Goal: Transaction & Acquisition: Purchase product/service

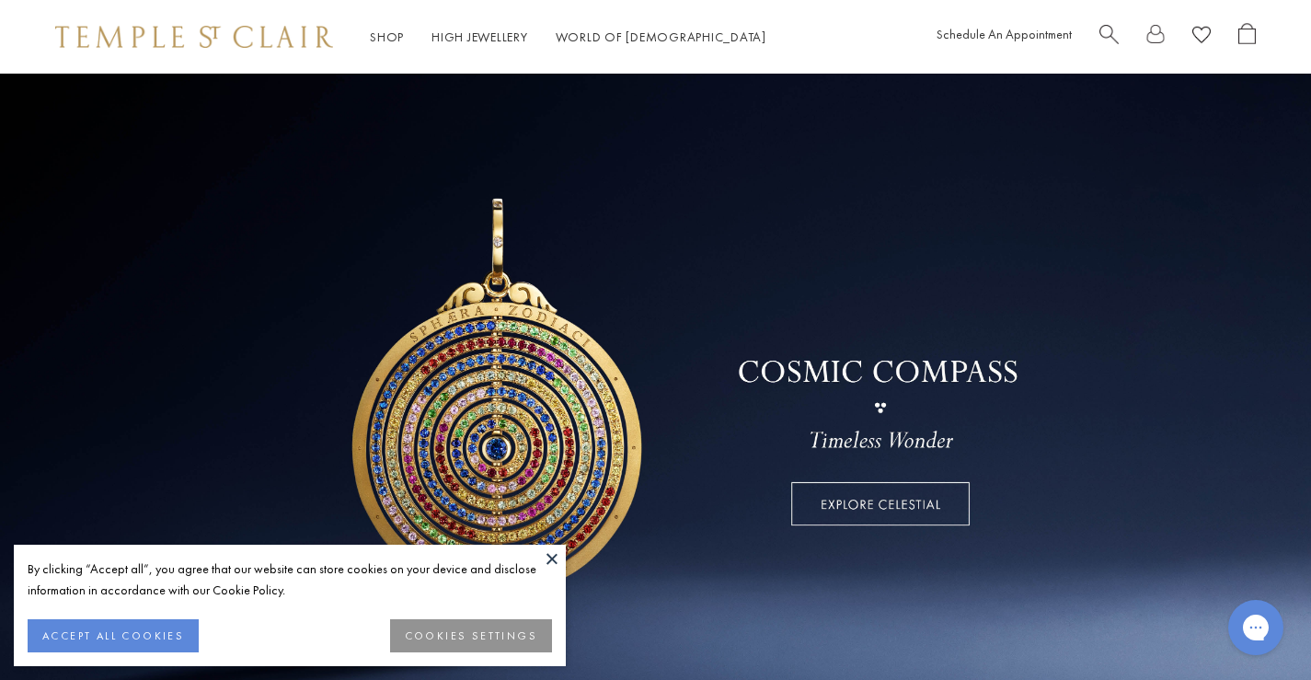
click at [0, 225] on link at bounding box center [655, 396] width 1311 height 644
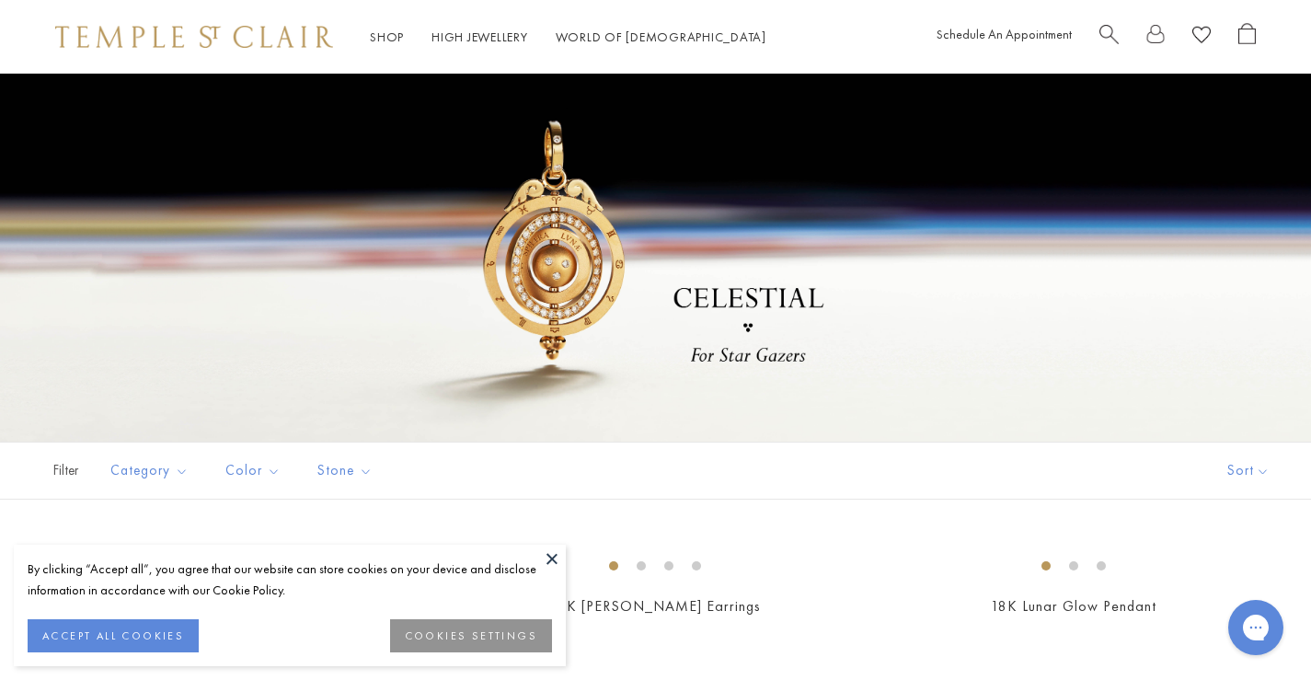
click at [152, 33] on img at bounding box center [194, 37] width 278 height 22
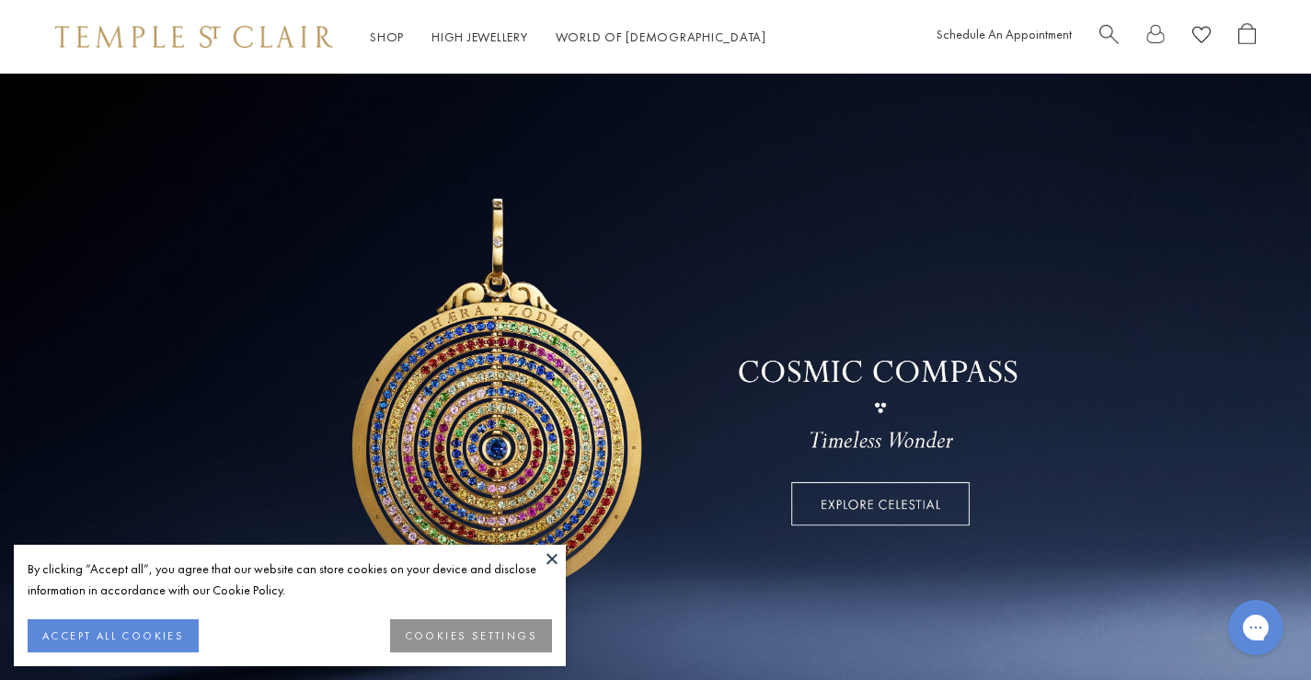
click at [555, 562] on button at bounding box center [552, 559] width 28 height 28
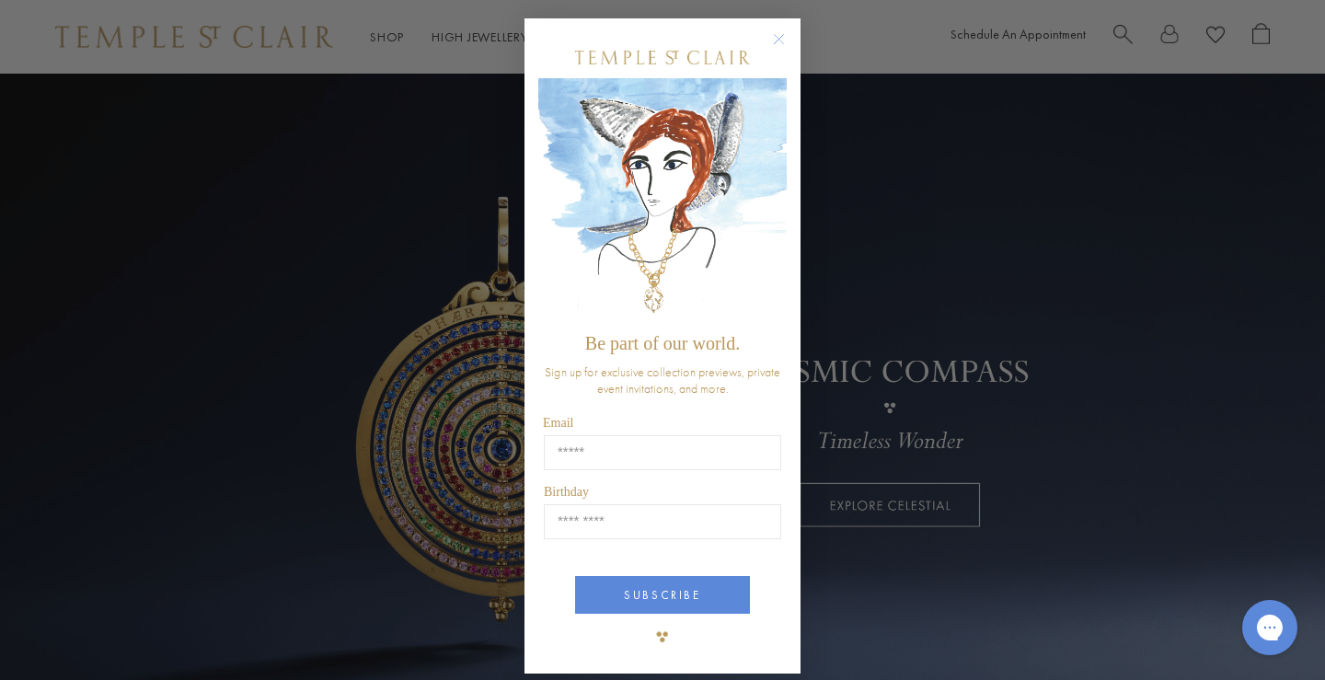
click at [324, 68] on div "Close dialog Be part of our world. Sign up for exclusive collection previews, p…" at bounding box center [662, 340] width 1325 height 680
click at [768, 38] on circle "Close dialog" at bounding box center [779, 40] width 22 height 22
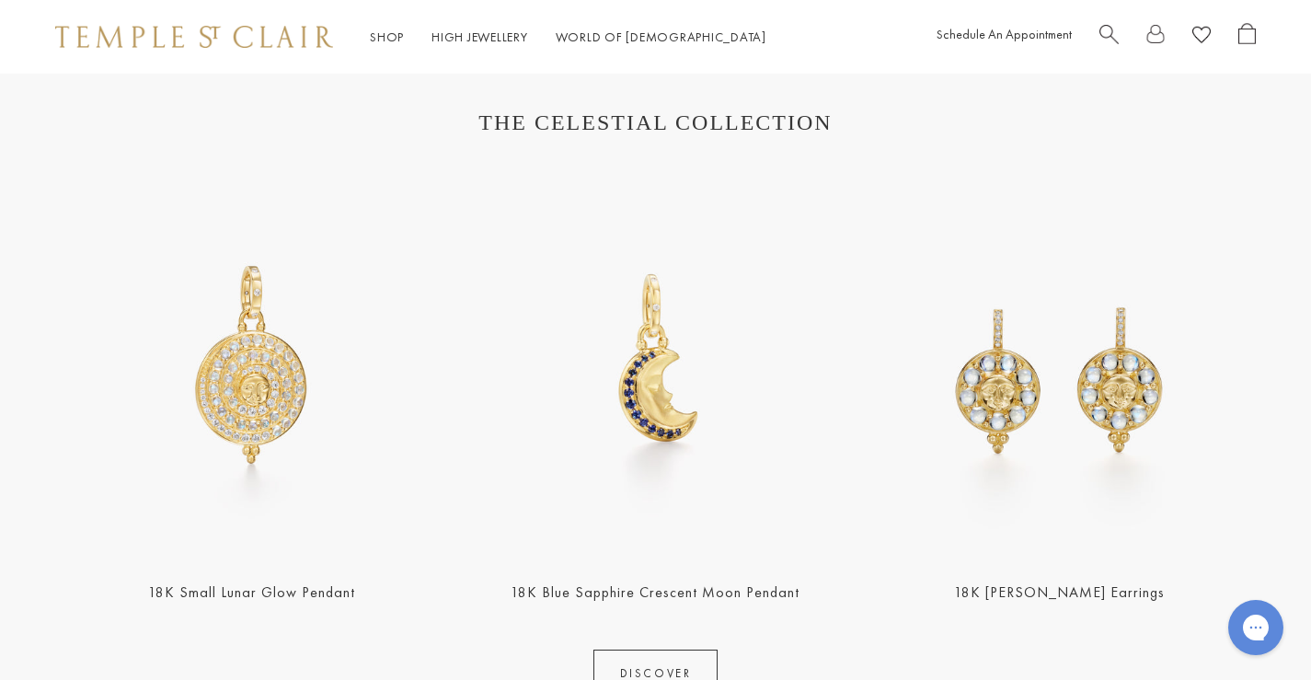
scroll to position [736, 0]
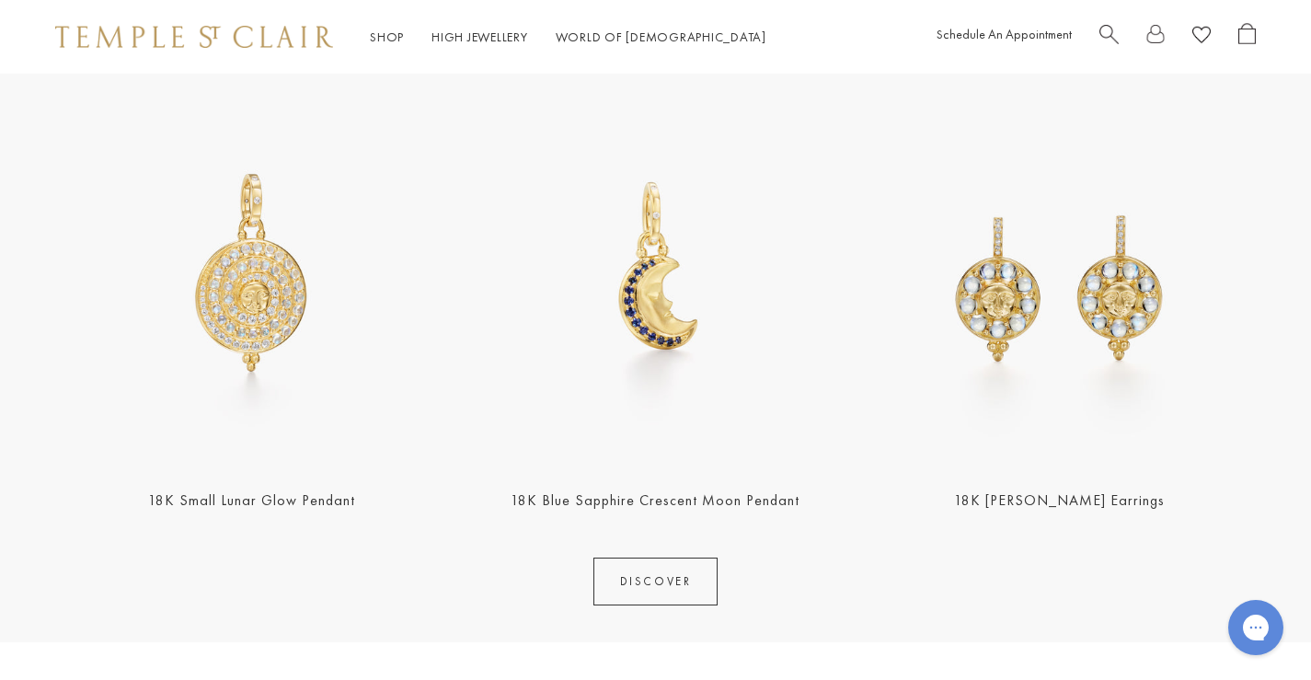
click at [1296, 345] on section "THE CELESTIAL COLLECTION 18K Small Lunar Glow Pendant 18K Blue Sapphire Crescen…" at bounding box center [655, 312] width 1311 height 661
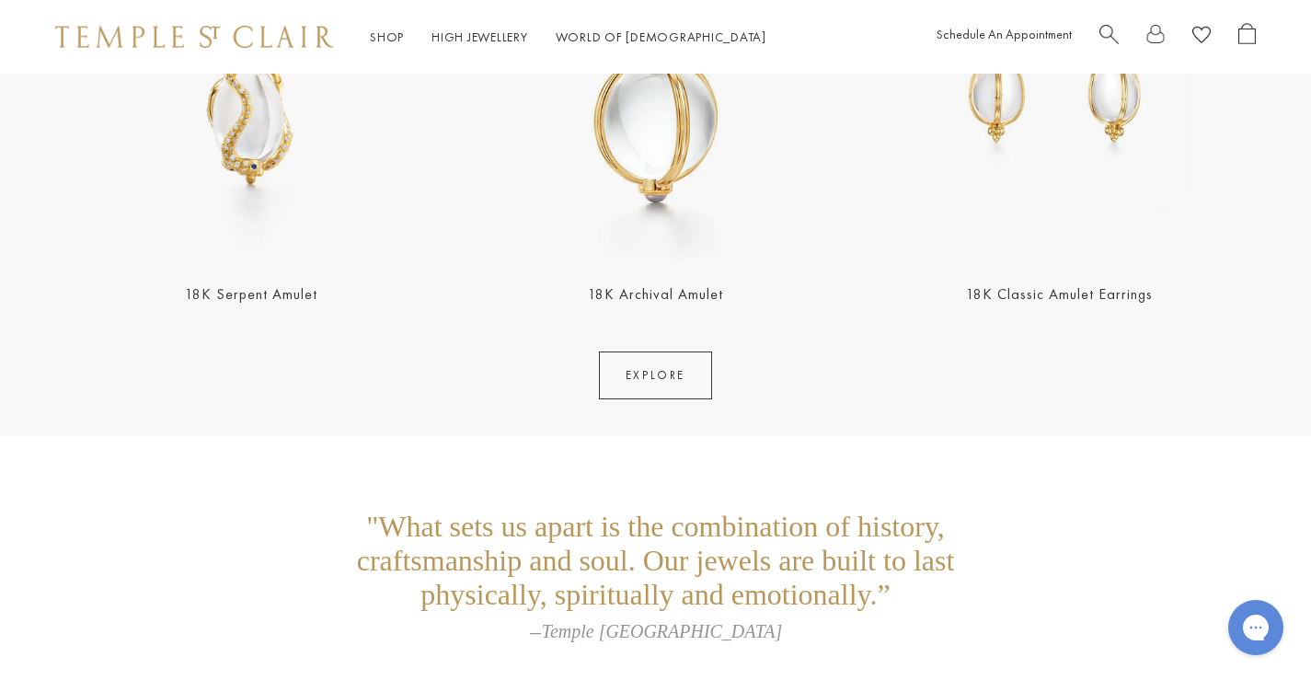
scroll to position [3680, 0]
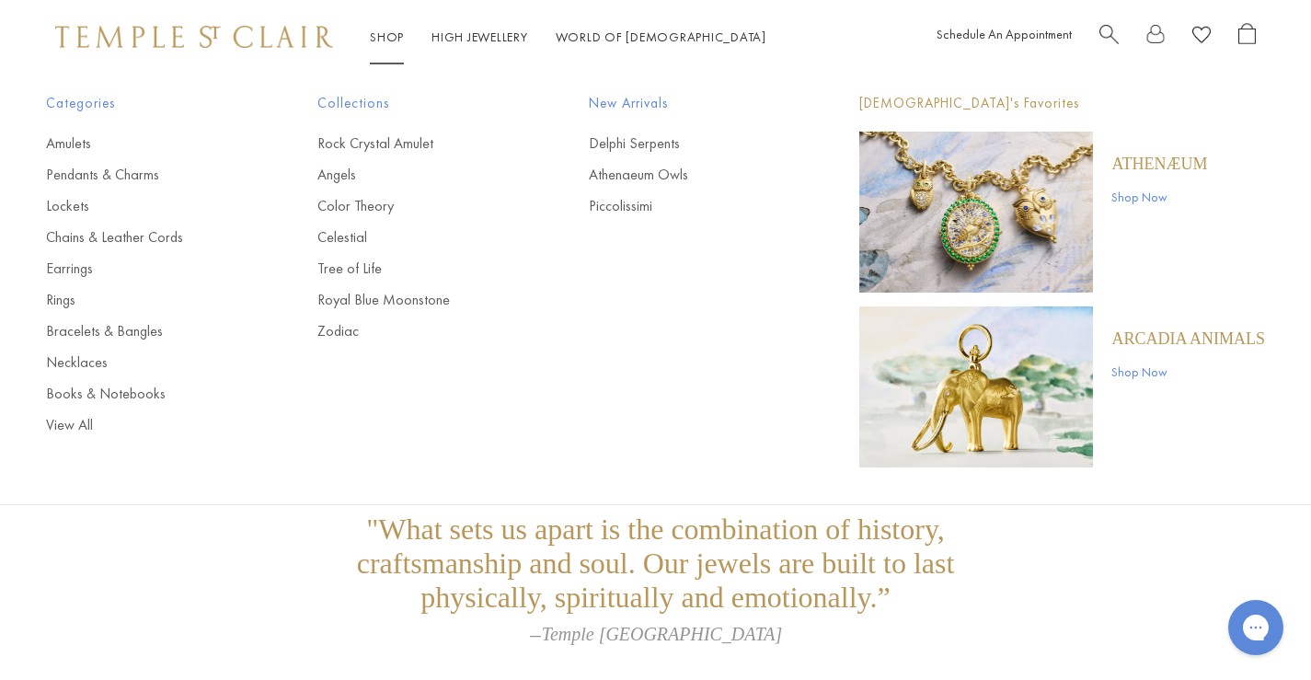
click at [386, 38] on link "Shop Shop" at bounding box center [387, 37] width 34 height 17
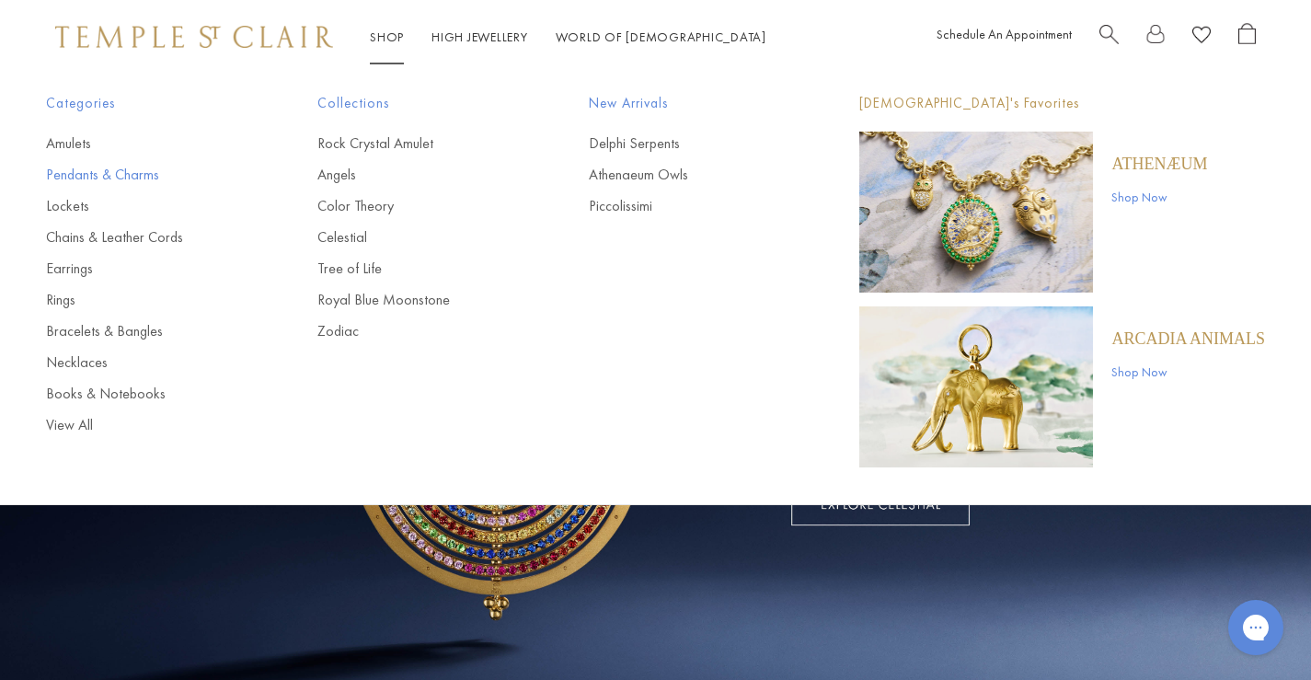
click at [103, 168] on link "Pendants & Charms" at bounding box center [145, 175] width 198 height 20
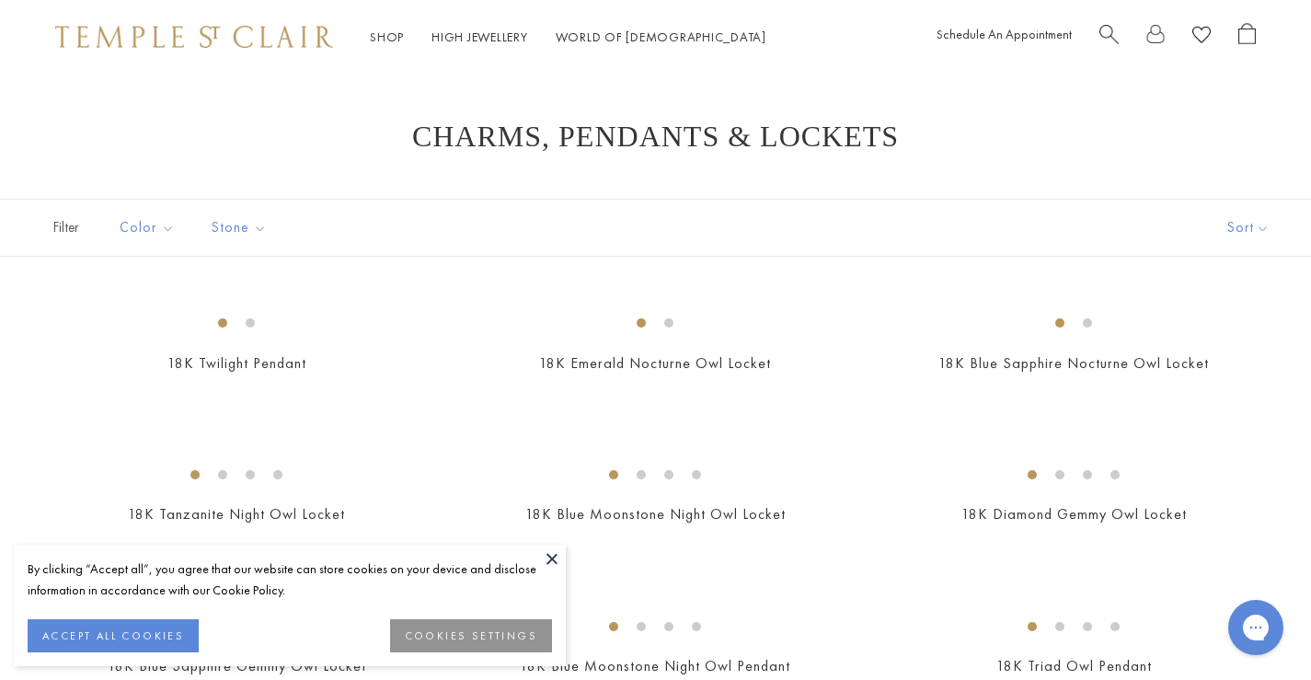
click at [554, 567] on button at bounding box center [552, 559] width 28 height 28
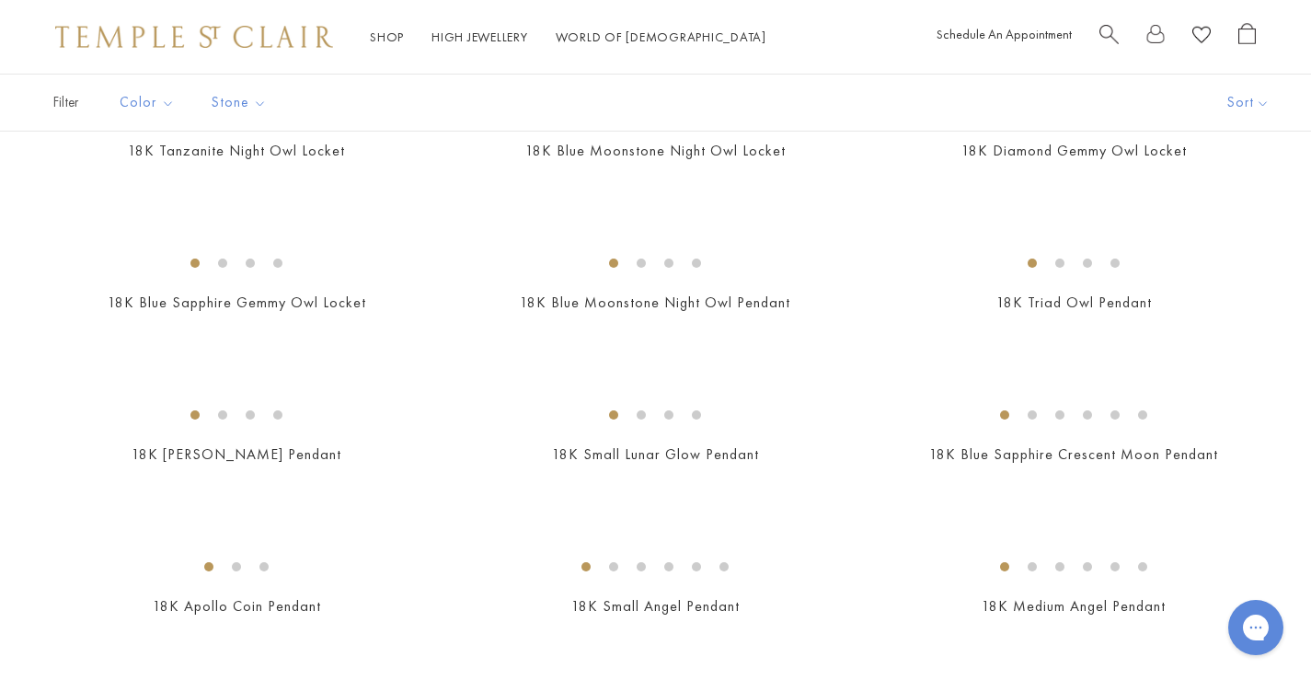
scroll to position [368, 0]
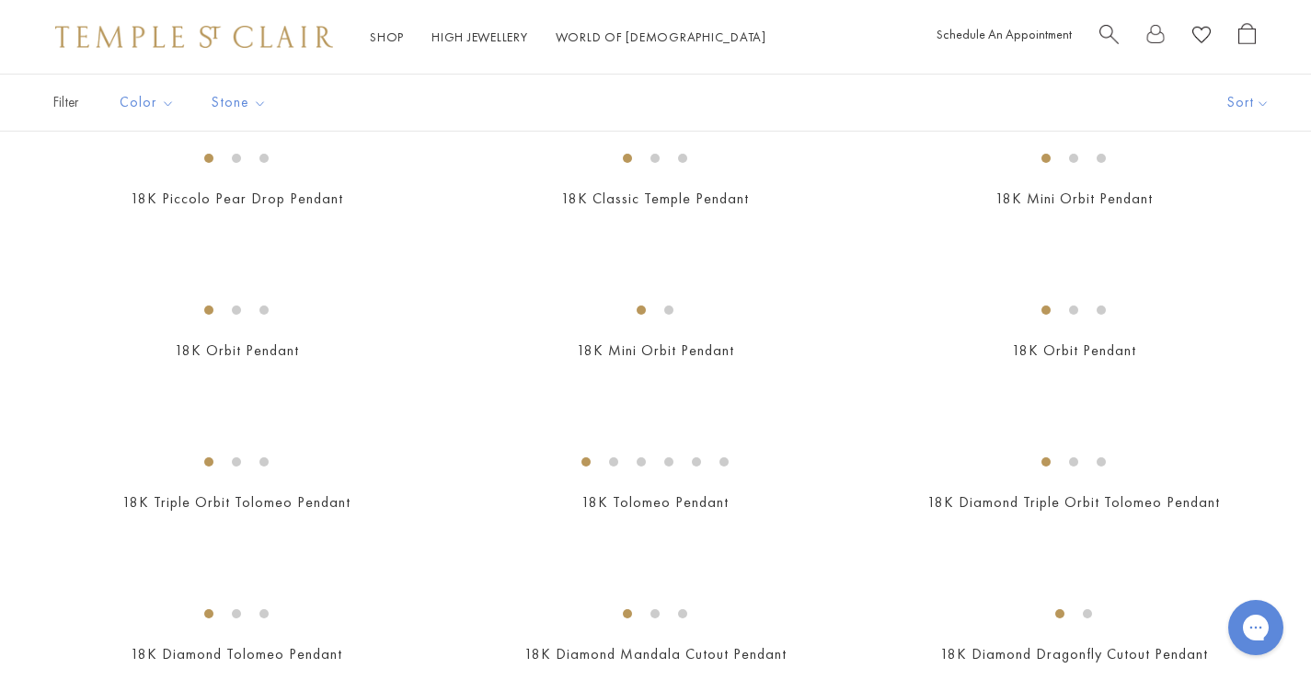
scroll to position [2116, 0]
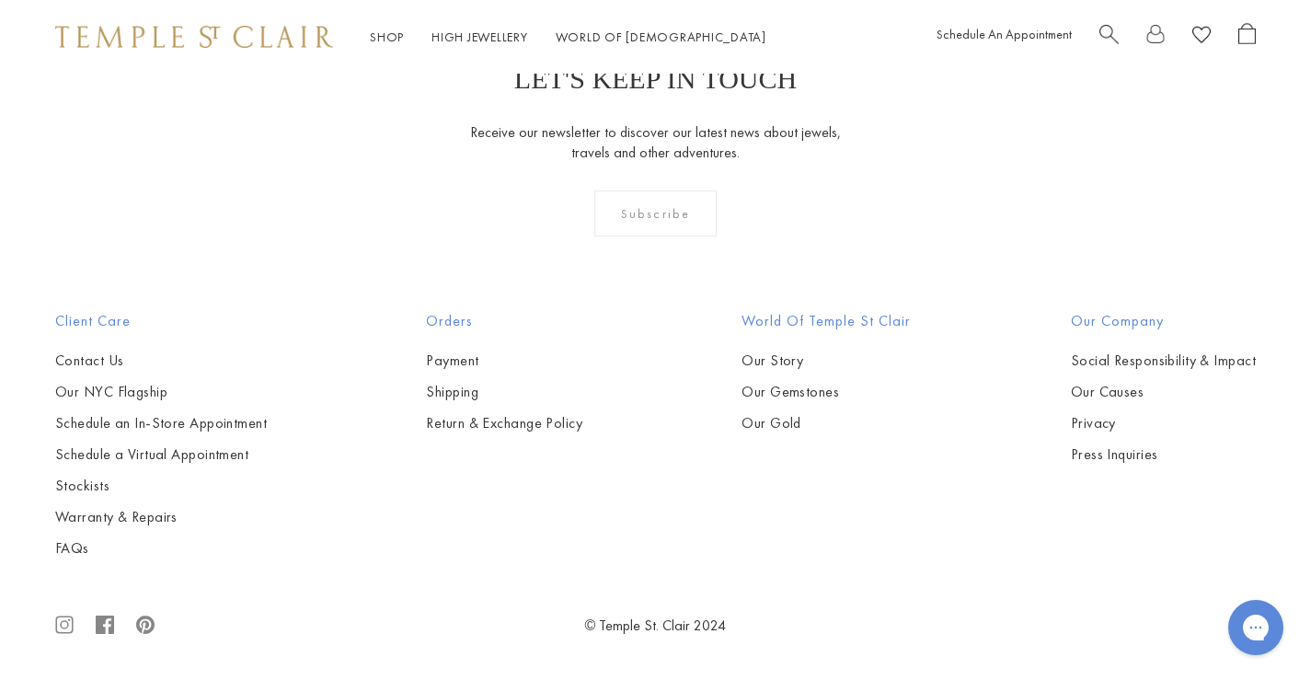
scroll to position [3832, 0]
click at [0, 0] on img at bounding box center [0, 0] width 0 height 0
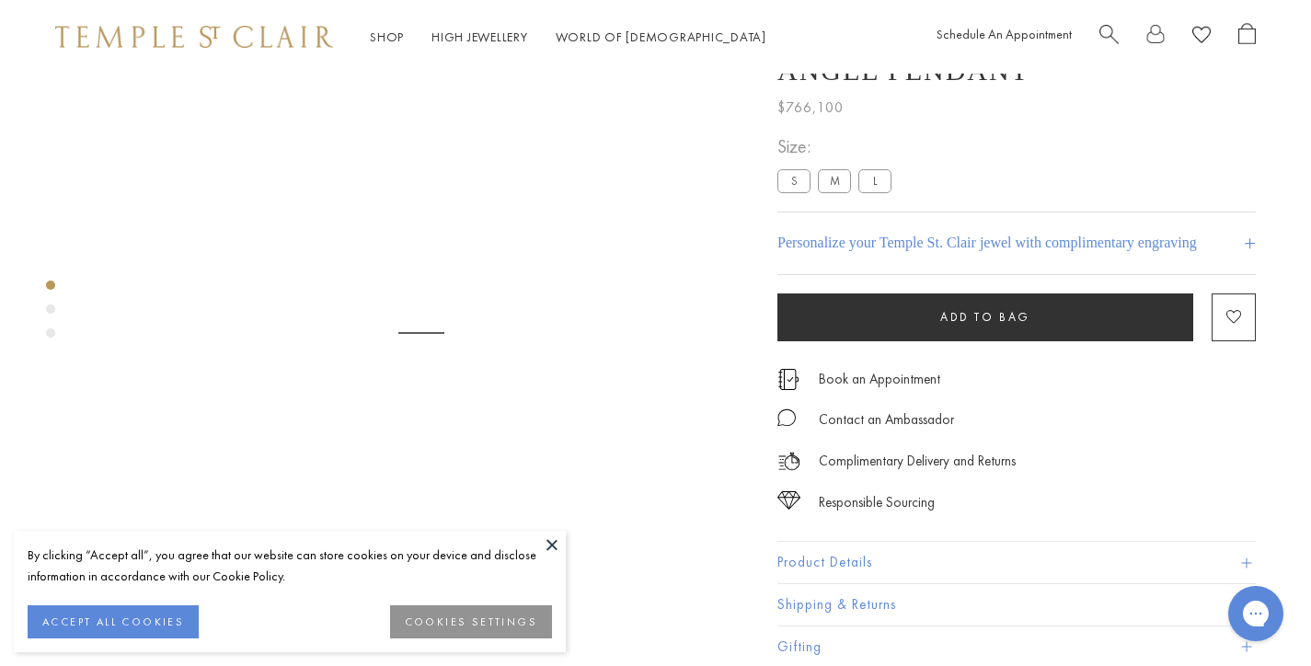
scroll to position [74, 0]
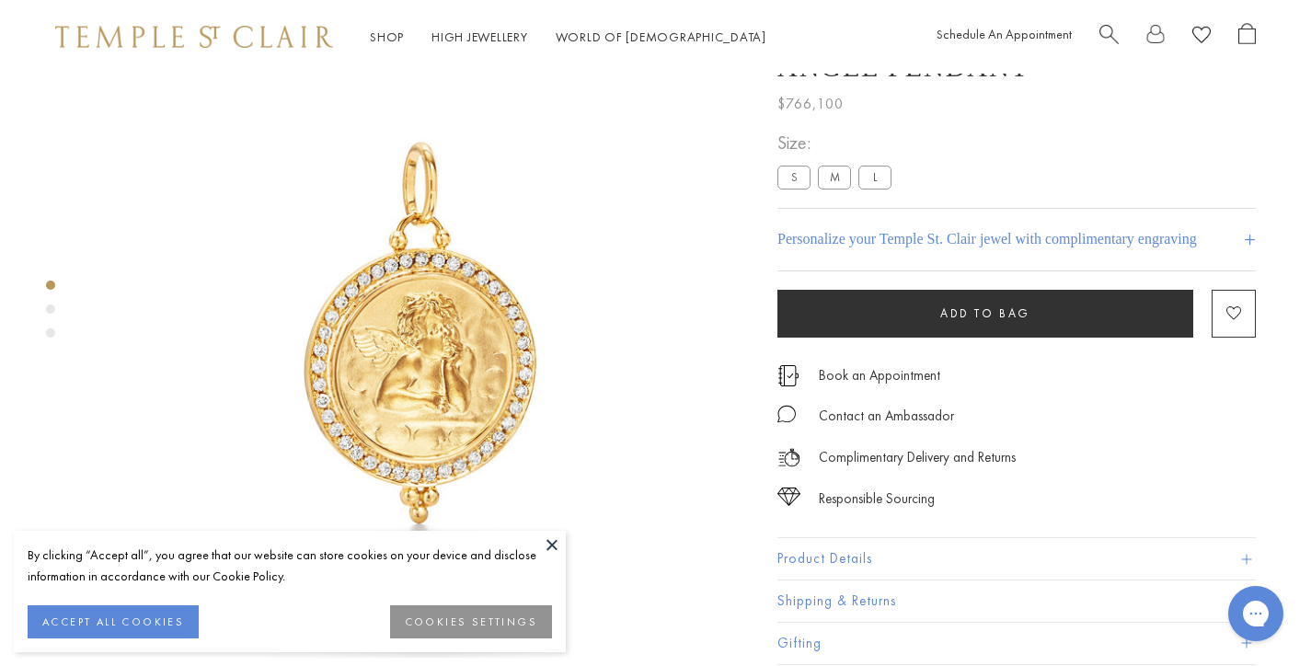
click at [545, 531] on button at bounding box center [552, 545] width 28 height 28
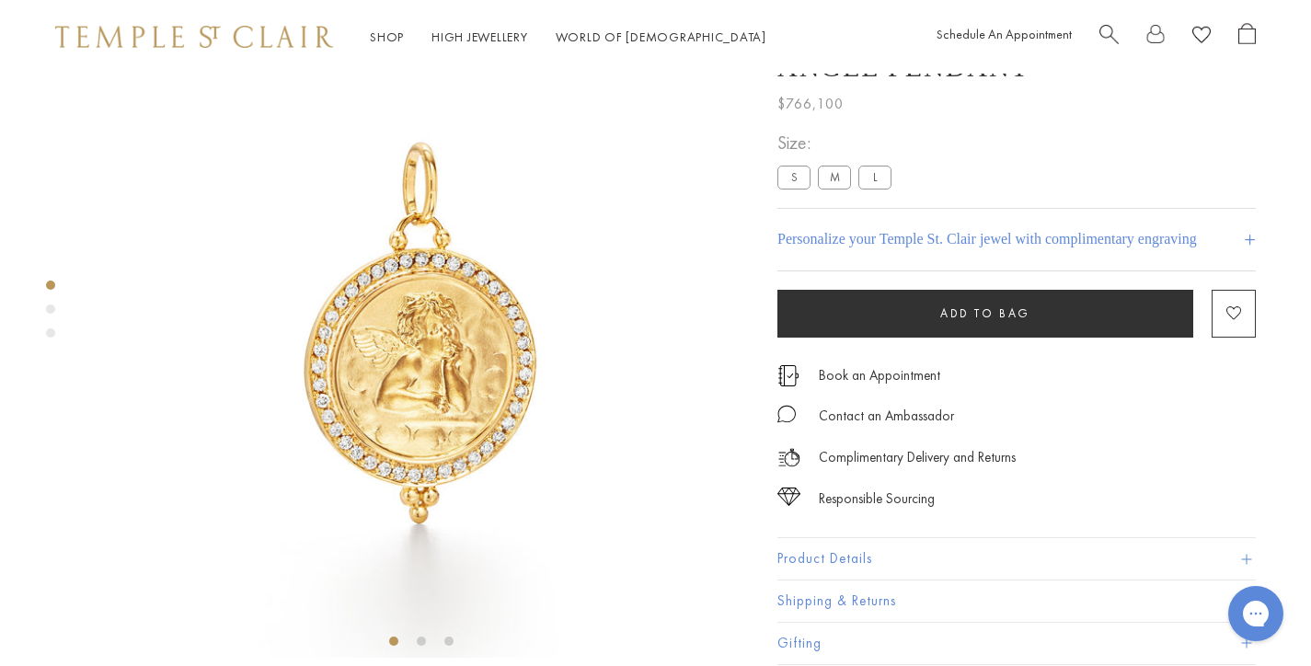
click at [729, 461] on img at bounding box center [421, 329] width 658 height 658
click at [729, 461] on div at bounding box center [655, 333] width 1311 height 666
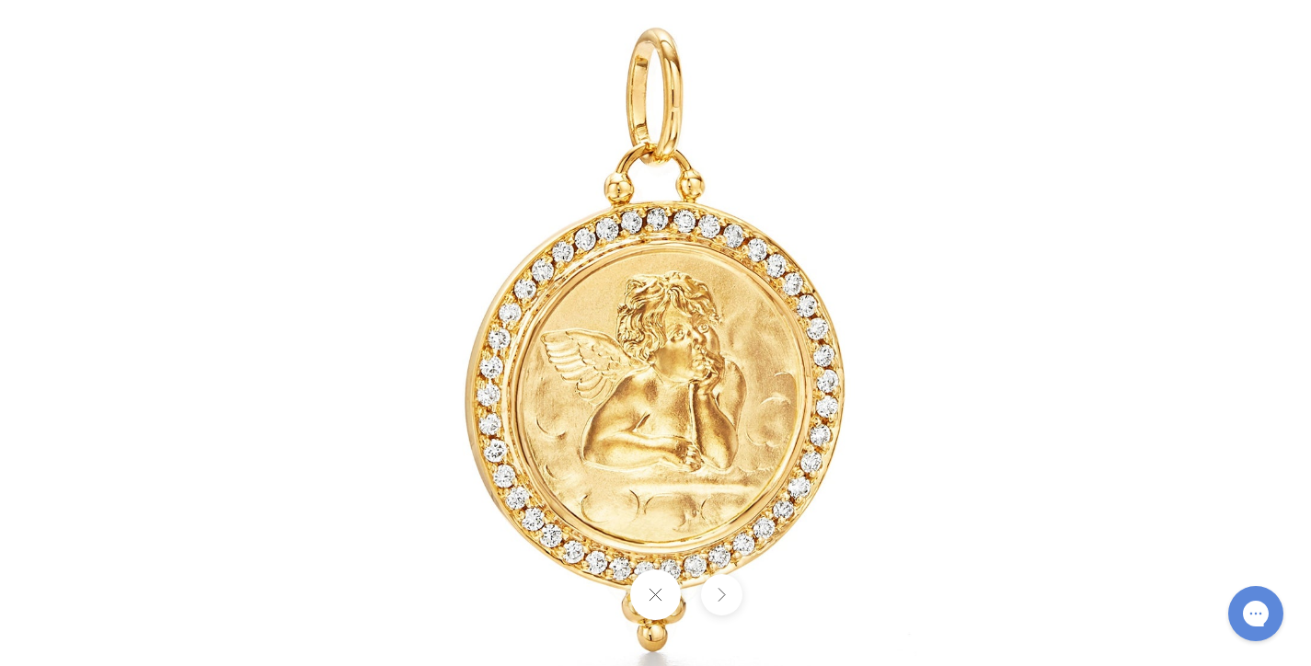
click at [657, 583] on button at bounding box center [655, 595] width 51 height 51
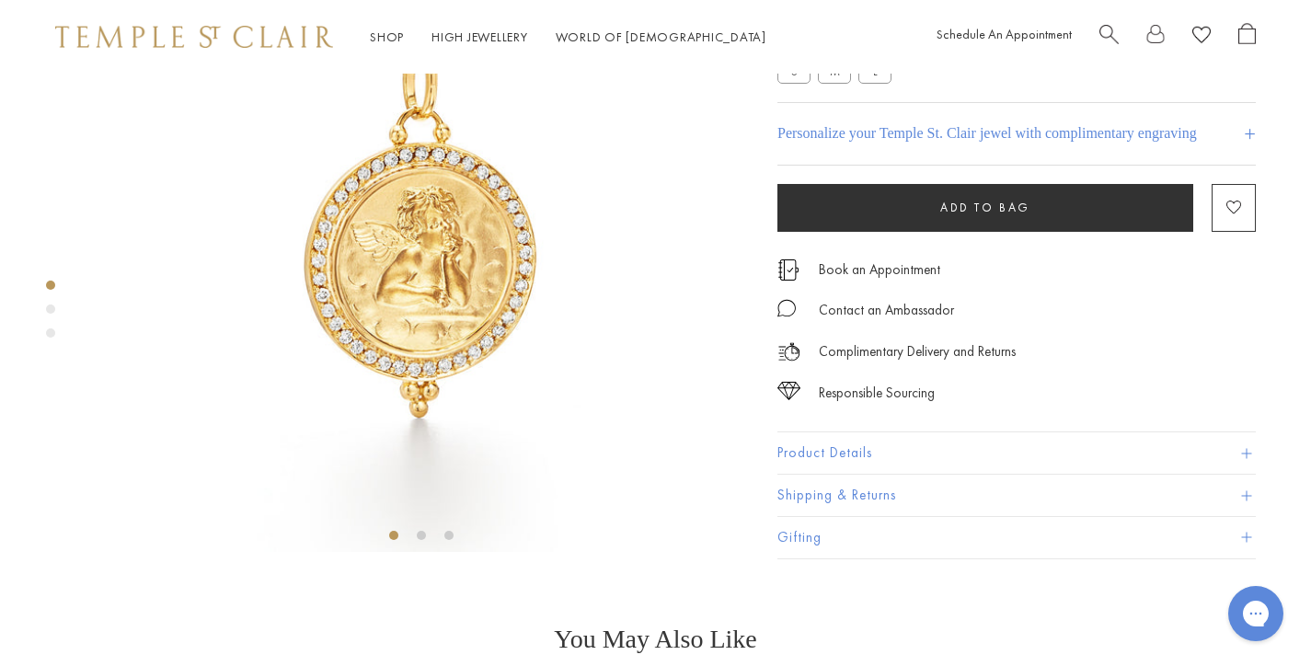
scroll to position [0, 0]
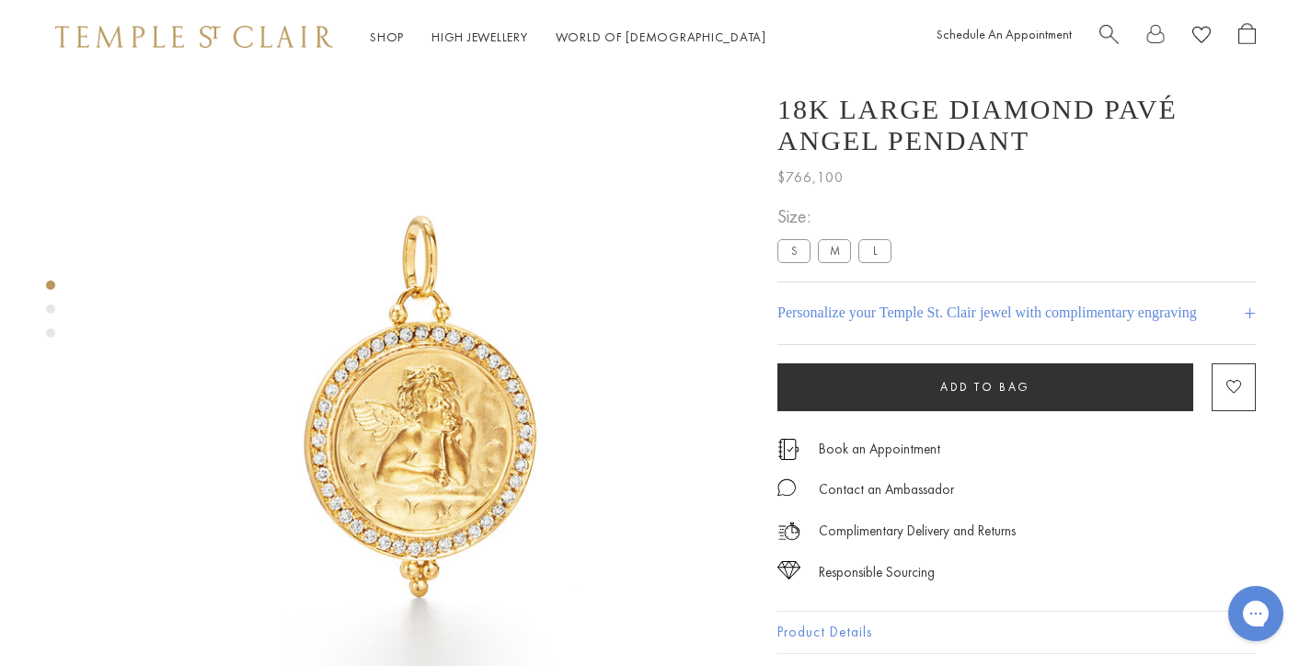
click at [124, 49] on div "Shop Shop Categories Amulets Pendants & Charms Lockets Chains & Leather Cords E…" at bounding box center [655, 37] width 1311 height 74
click at [147, 38] on img at bounding box center [194, 37] width 278 height 22
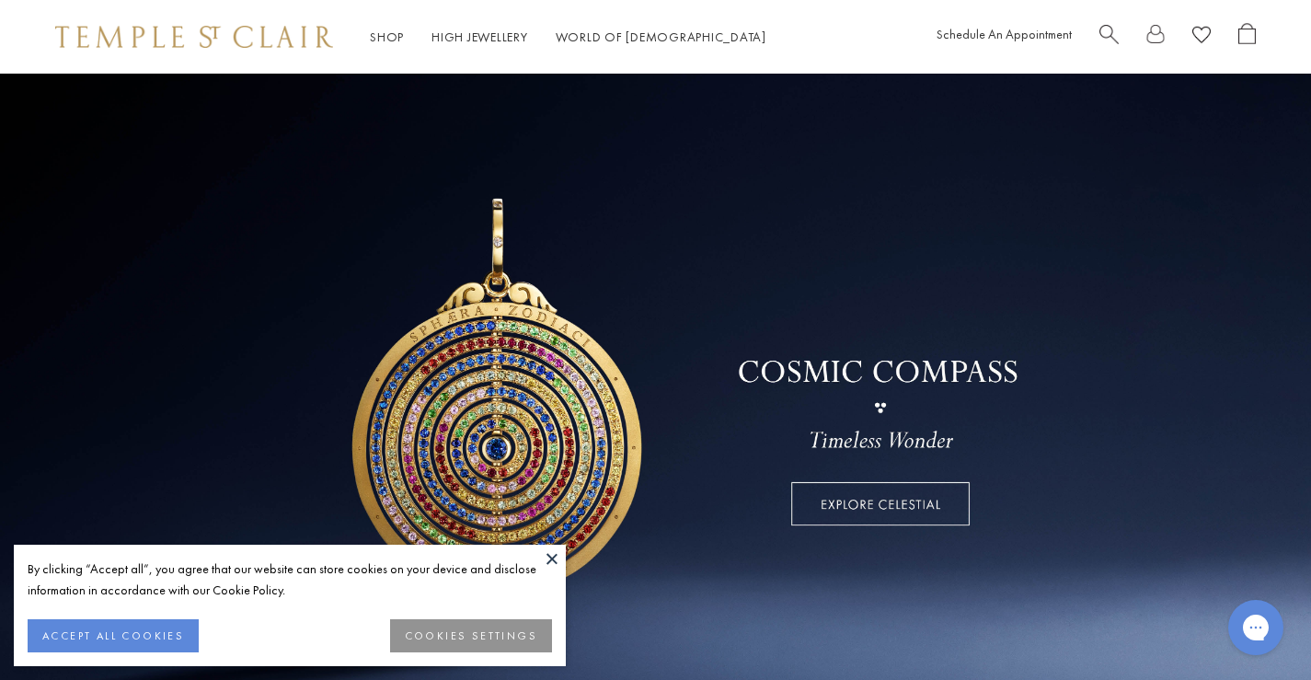
click at [559, 552] on button at bounding box center [552, 559] width 28 height 28
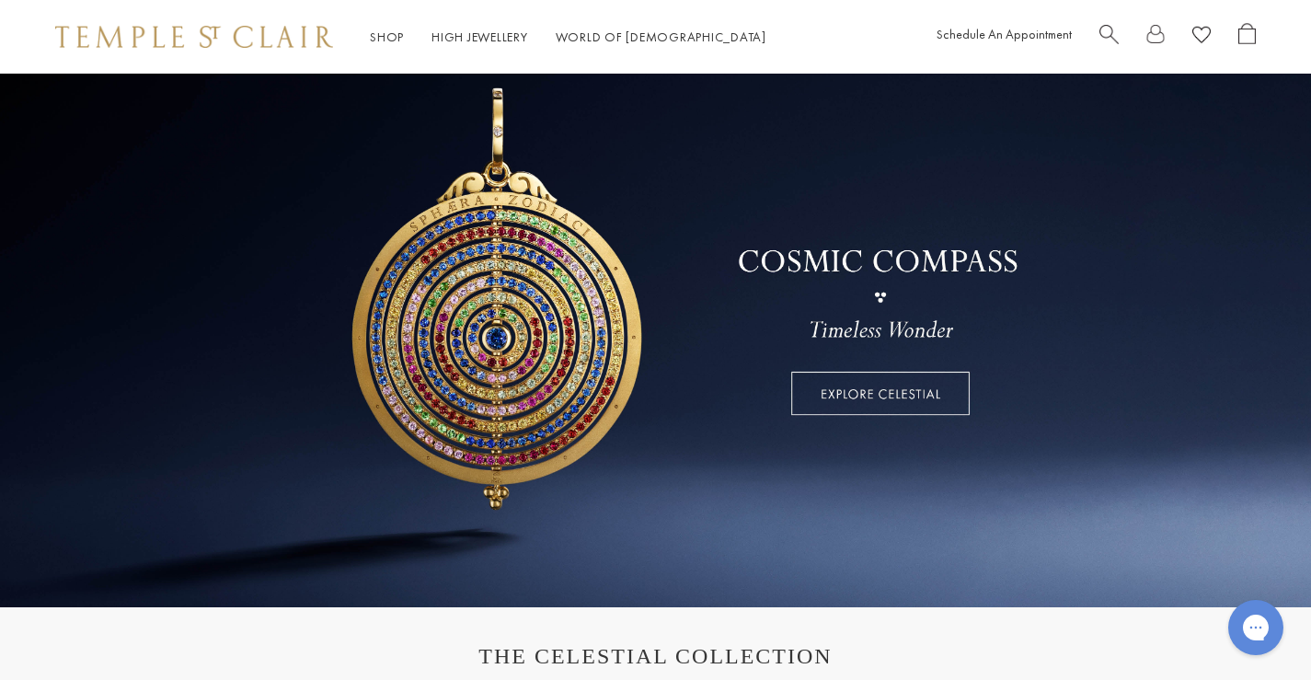
scroll to position [92, 0]
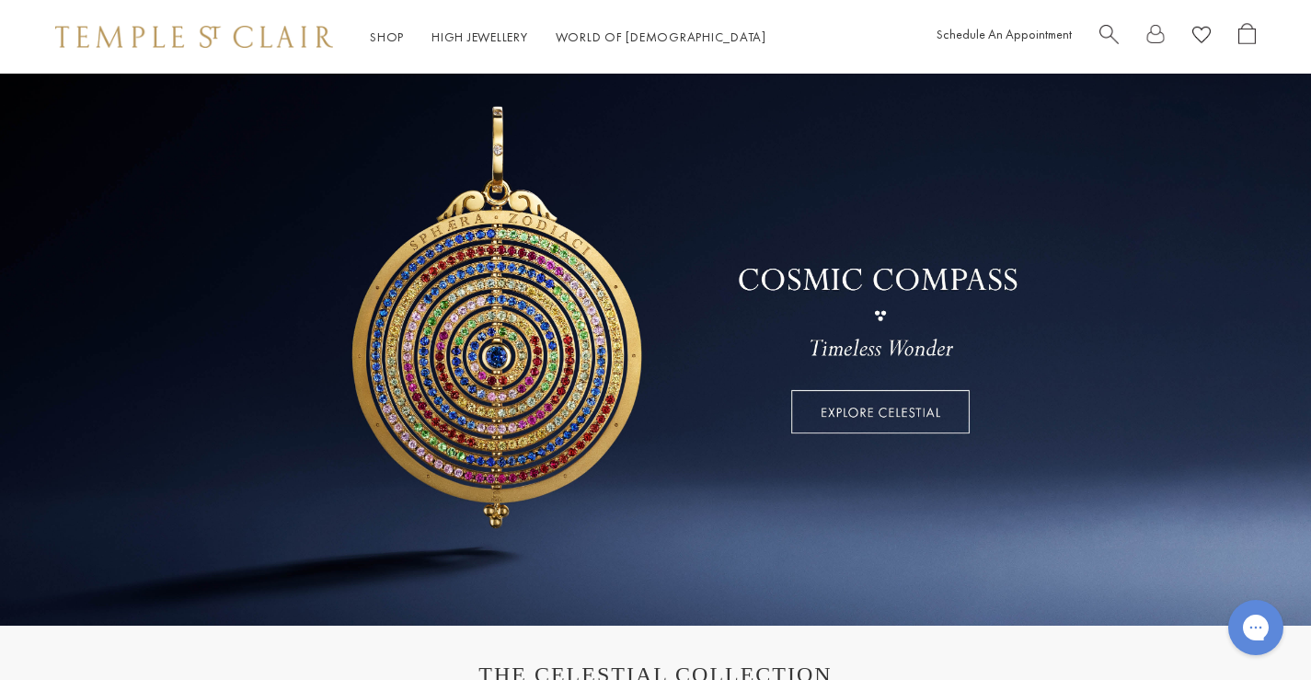
click at [628, 75] on link at bounding box center [655, 304] width 1311 height 644
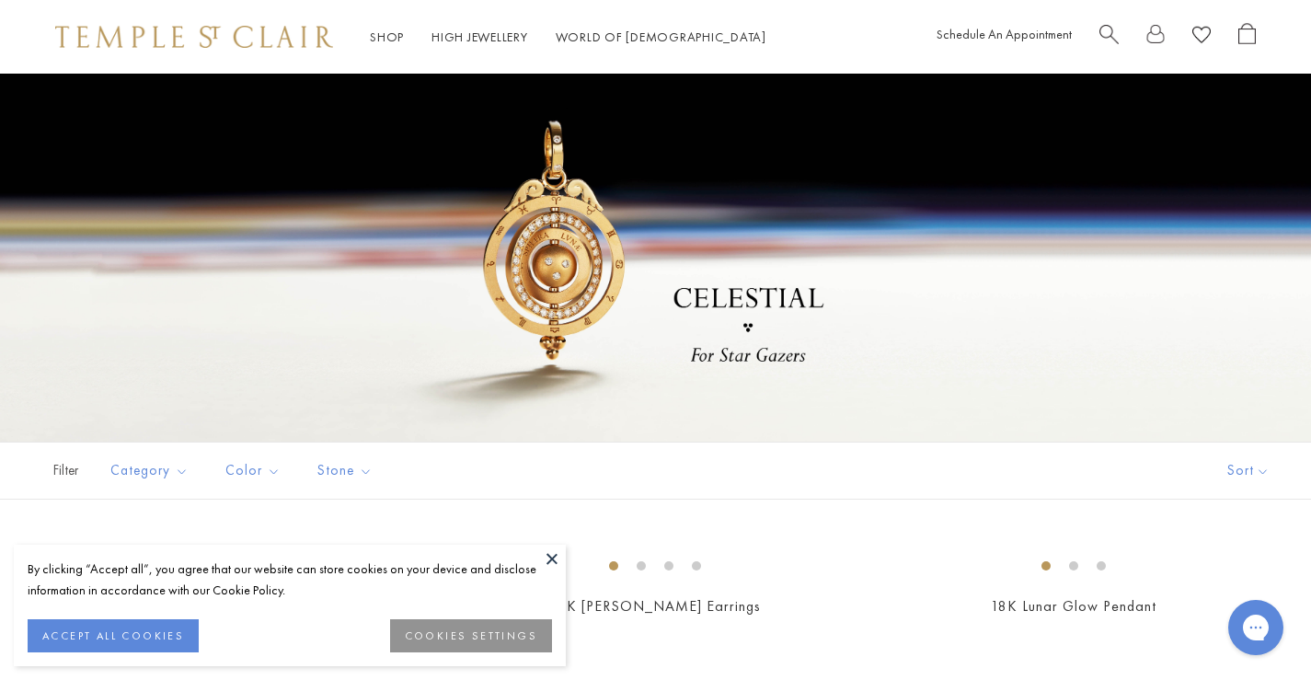
drag, startPoint x: 105, startPoint y: 13, endPoint x: 115, endPoint y: 31, distance: 21.0
click at [107, 17] on div "Shop Shop Categories Amulets Pendants & Charms Lockets Chains & Leather Cords E…" at bounding box center [655, 37] width 1311 height 74
click at [115, 32] on img at bounding box center [194, 37] width 278 height 22
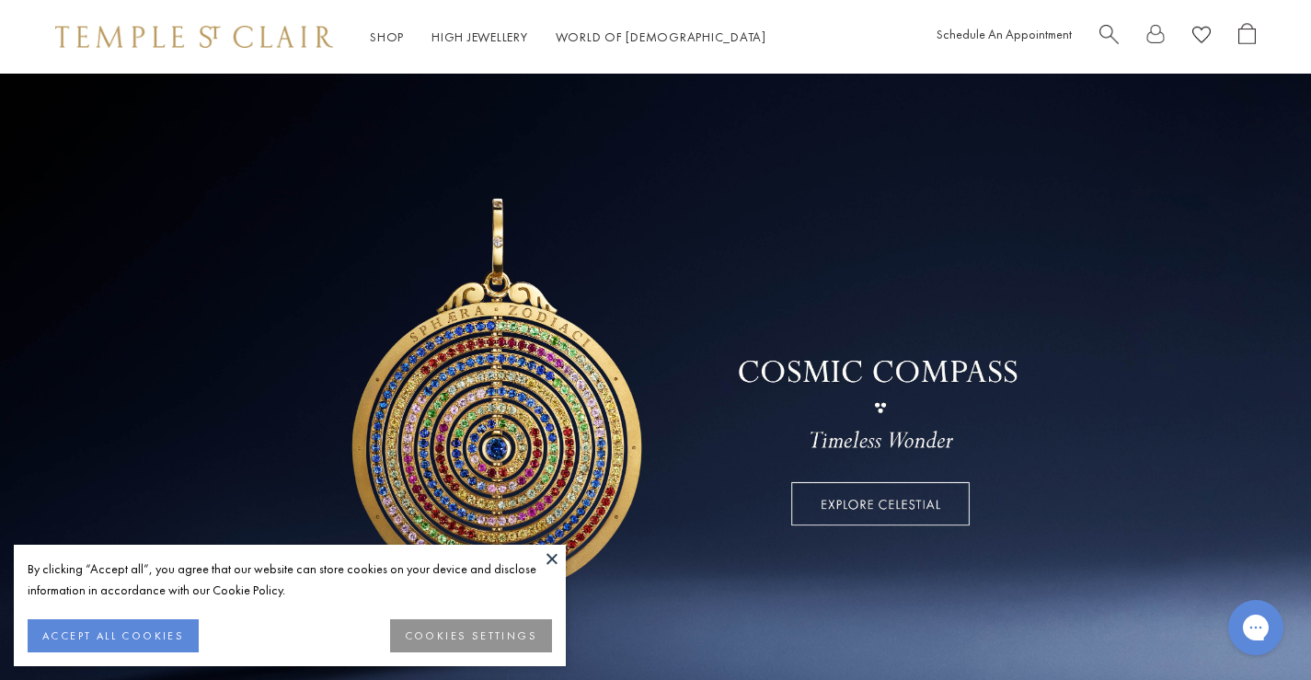
click at [547, 557] on button at bounding box center [552, 559] width 28 height 28
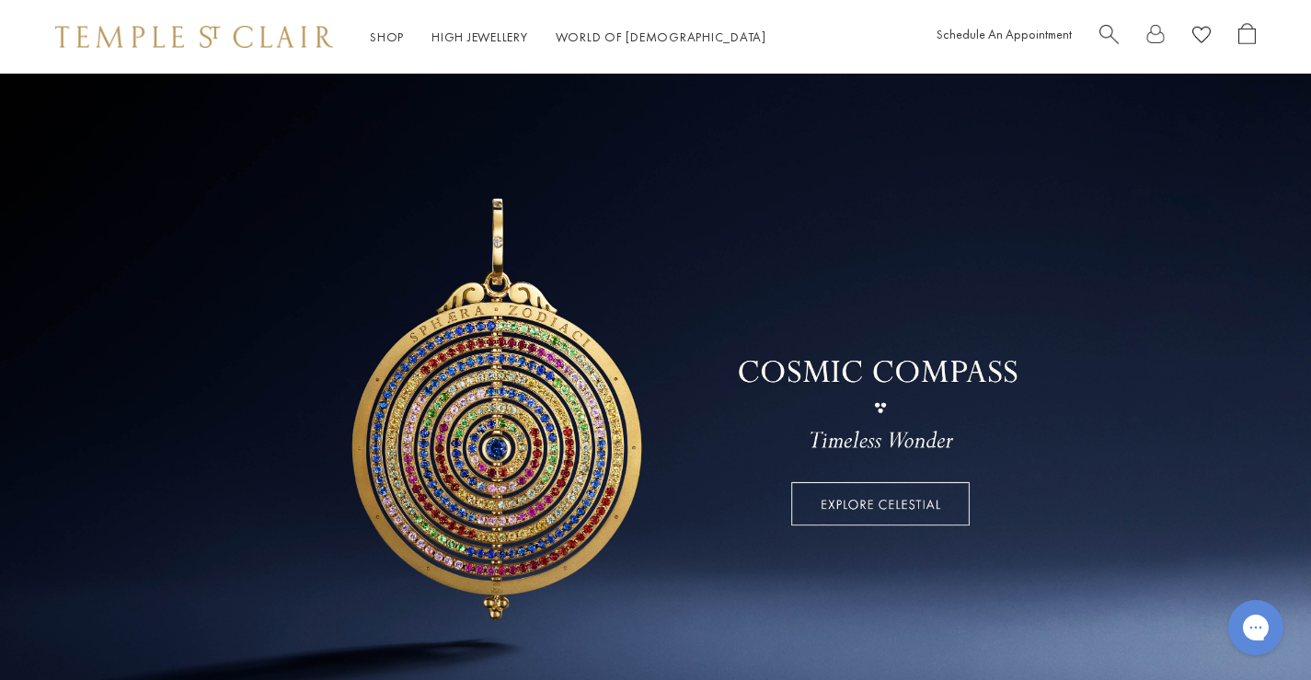
click at [803, 29] on div "Shop Shop Categories Amulets Pendants & Charms Lockets Chains & Leather Cords E…" at bounding box center [655, 37] width 1311 height 74
click at [520, 76] on link at bounding box center [655, 396] width 1311 height 644
